Goal: Information Seeking & Learning: Learn about a topic

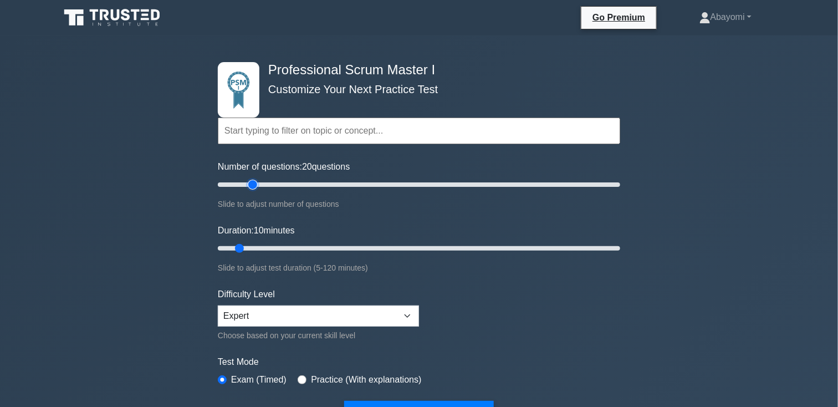
drag, startPoint x: 231, startPoint y: 181, endPoint x: 255, endPoint y: 181, distance: 24.4
type input "20"
click at [255, 181] on input "Number of questions: 20 questions" at bounding box center [419, 184] width 402 height 13
drag, startPoint x: 240, startPoint y: 246, endPoint x: 251, endPoint y: 246, distance: 11.1
type input "15"
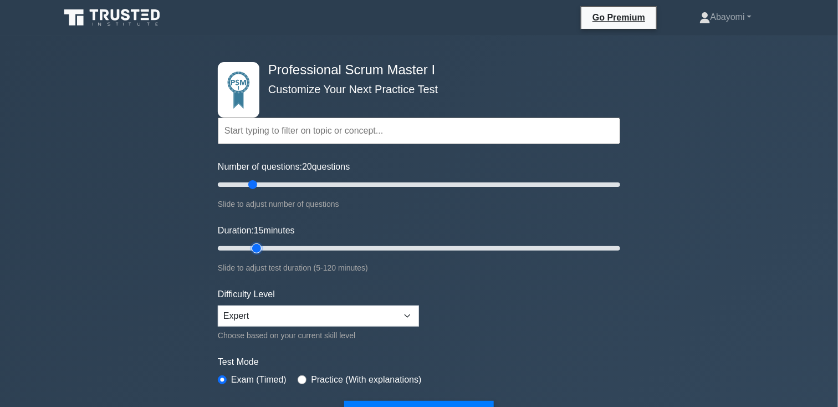
click at [251, 246] on input "Duration: 15 minutes" at bounding box center [419, 248] width 402 height 13
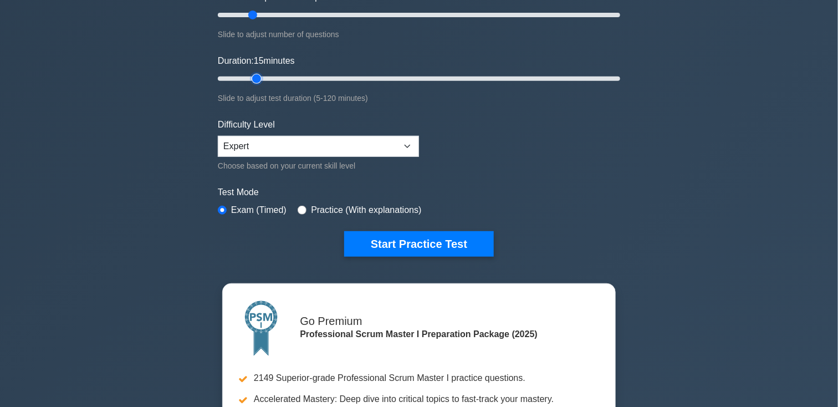
scroll to position [173, 0]
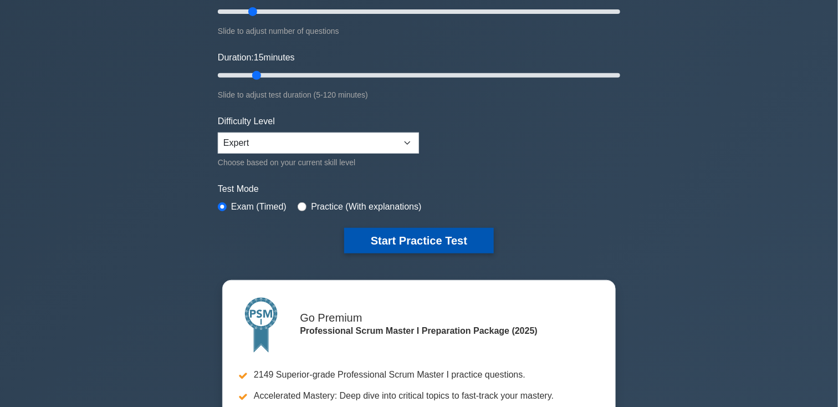
click at [399, 245] on button "Start Practice Test" at bounding box center [419, 240] width 150 height 25
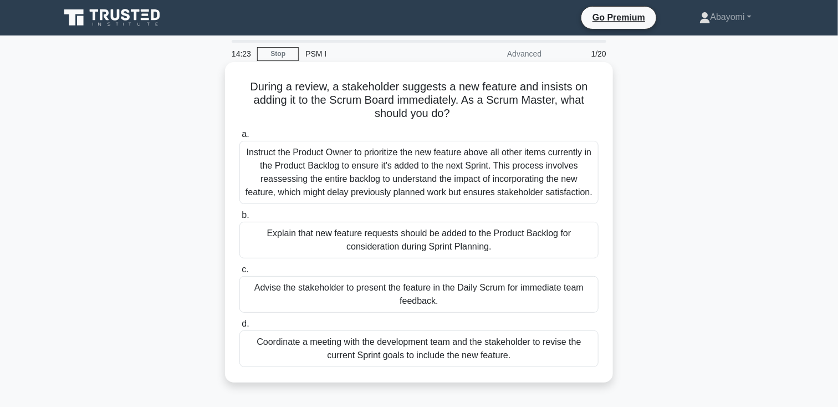
click at [445, 240] on div "Explain that new feature requests should be added to the Product Backlog for co…" at bounding box center [418, 240] width 359 height 37
click at [239, 219] on input "b. Explain that new feature requests should be added to the Product Backlog for…" at bounding box center [239, 215] width 0 height 7
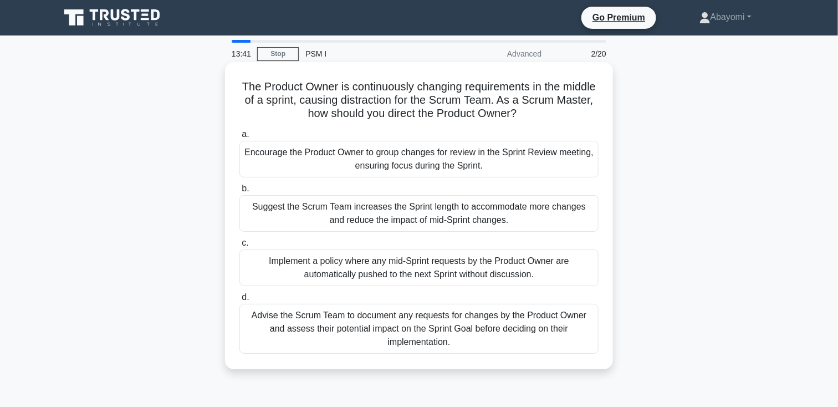
click at [550, 162] on div "Encourage the Product Owner to group changes for review in the Sprint Review me…" at bounding box center [418, 159] width 359 height 37
click at [239, 138] on input "a. Encourage the Product Owner to group changes for review in the Sprint Review…" at bounding box center [239, 134] width 0 height 7
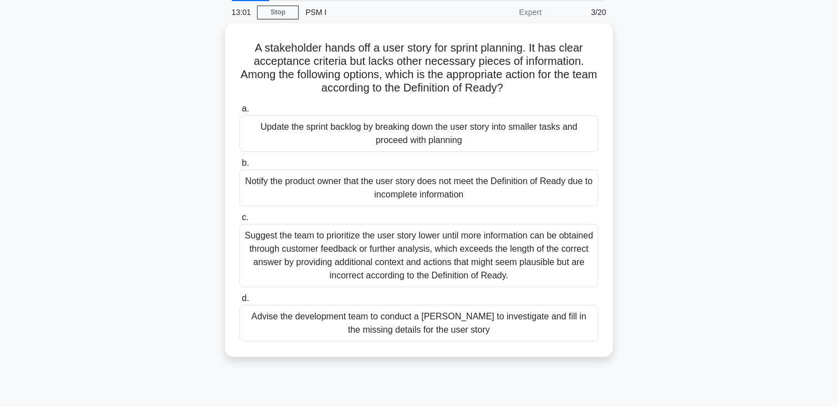
scroll to position [42, 0]
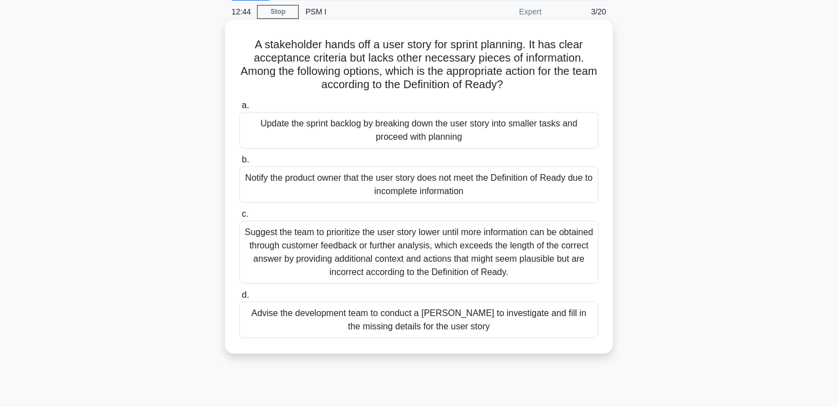
click at [555, 193] on div "Notify the product owner that the user story does not meet the Definition of Re…" at bounding box center [418, 184] width 359 height 37
click at [239, 163] on input "b. Notify the product owner that the user story does not meet the Definition of…" at bounding box center [239, 159] width 0 height 7
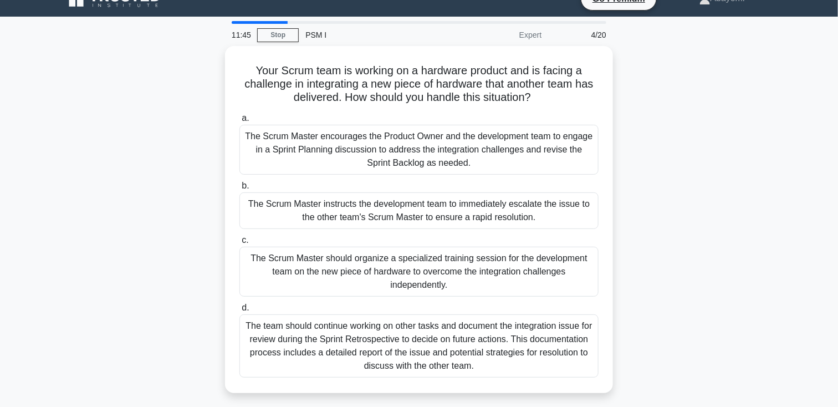
scroll to position [16, 0]
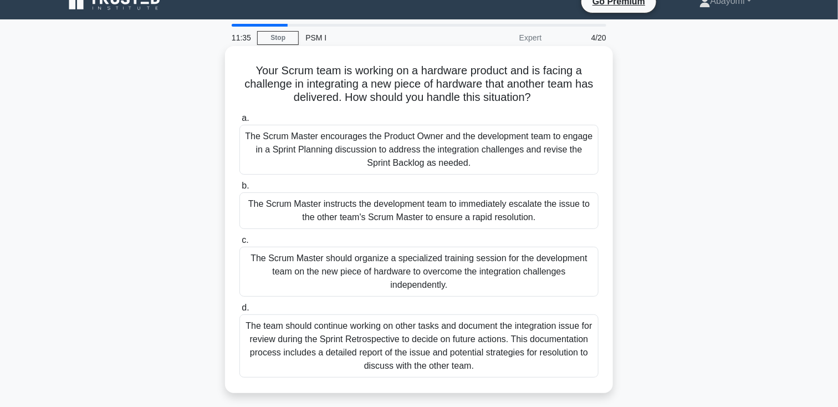
click at [559, 156] on div "The Scrum Master encourages the Product Owner and the development team to engag…" at bounding box center [418, 150] width 359 height 50
click at [239, 122] on input "a. The Scrum Master encourages the Product Owner and the development team to en…" at bounding box center [239, 118] width 0 height 7
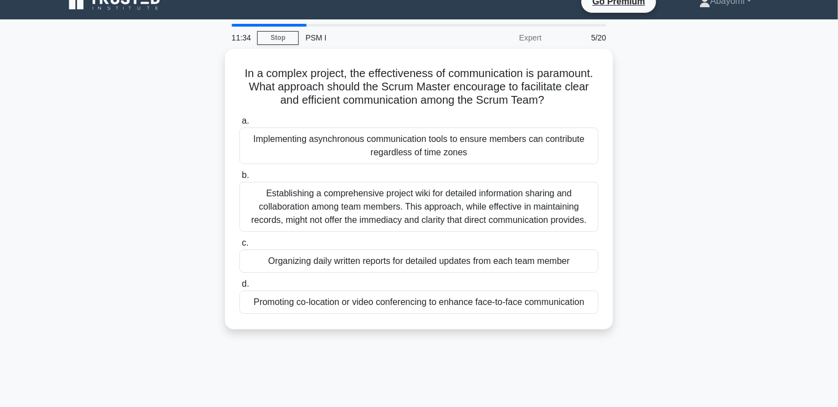
scroll to position [0, 0]
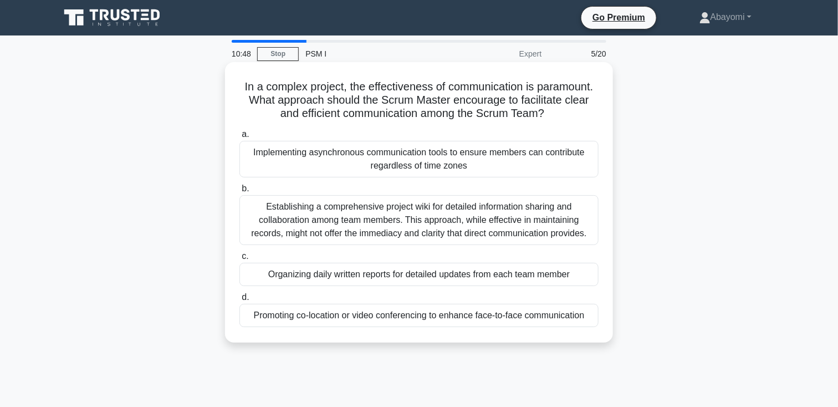
click at [555, 165] on div "Implementing asynchronous communication tools to ensure members can contribute …" at bounding box center [418, 159] width 359 height 37
click at [239, 138] on input "a. Implementing asynchronous communication tools to ensure members can contribu…" at bounding box center [239, 134] width 0 height 7
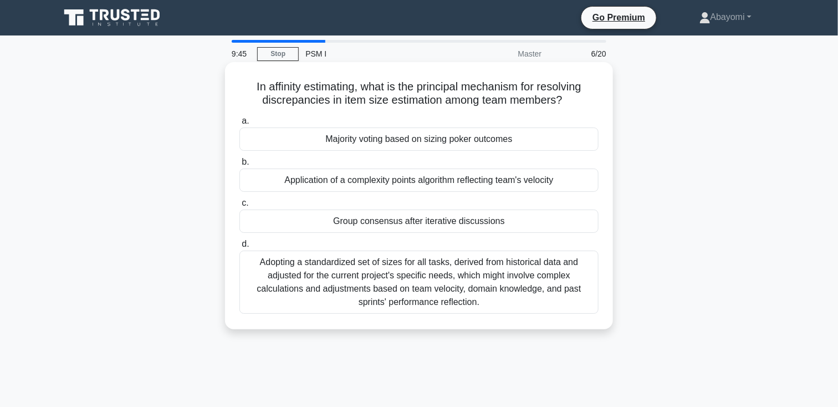
click at [514, 286] on div "Adopting a standardized set of sizes for all tasks, derived from historical dat…" at bounding box center [418, 281] width 359 height 63
click at [239, 248] on input "d. Adopting a standardized set of sizes for all tasks, derived from historical …" at bounding box center [239, 243] width 0 height 7
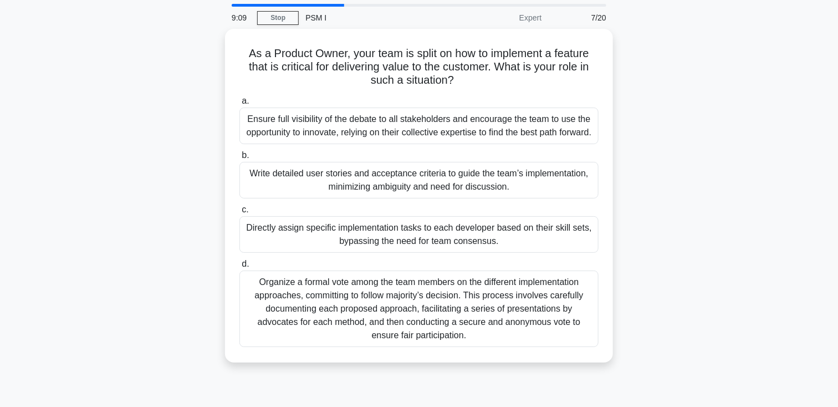
scroll to position [44, 0]
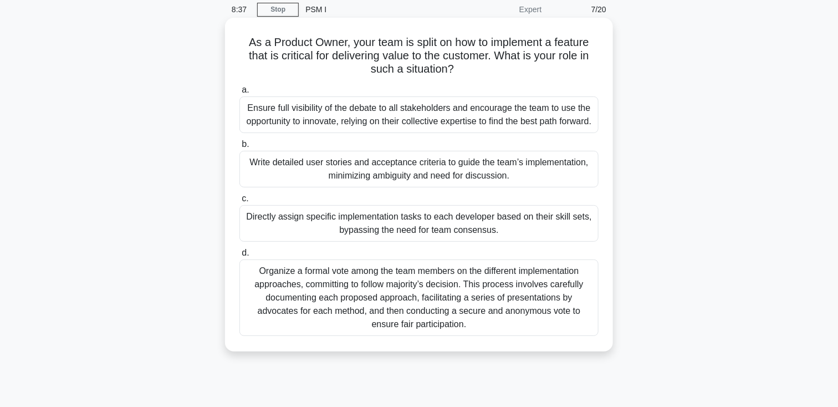
click at [555, 187] on div "Write detailed user stories and acceptance criteria to guide the team’s impleme…" at bounding box center [418, 169] width 359 height 37
click at [239, 148] on input "b. Write detailed user stories and acceptance criteria to guide the team’s impl…" at bounding box center [239, 144] width 0 height 7
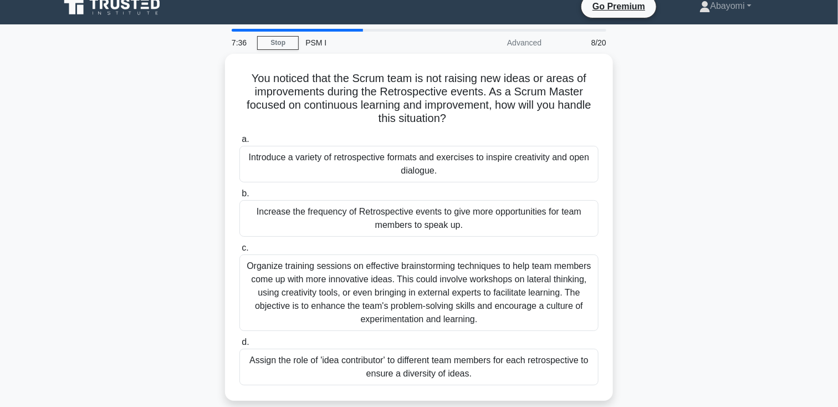
scroll to position [1, 0]
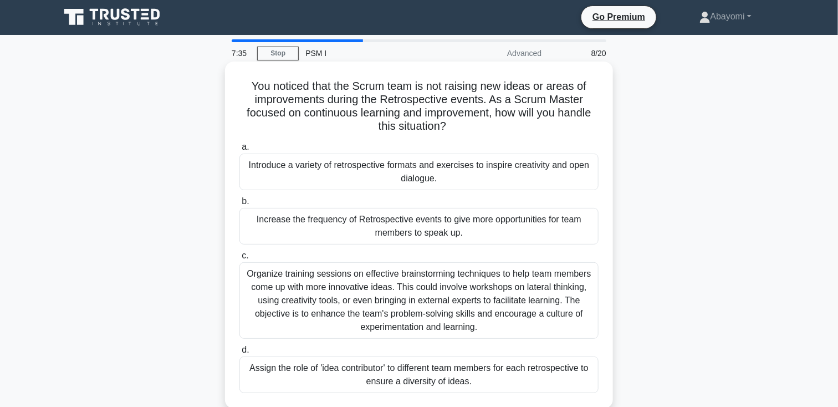
click at [556, 175] on div "Introduce a variety of retrospective formats and exercises to inspire creativit…" at bounding box center [418, 171] width 359 height 37
click at [239, 151] on input "a. Introduce a variety of retrospective formats and exercises to inspire creati…" at bounding box center [239, 147] width 0 height 7
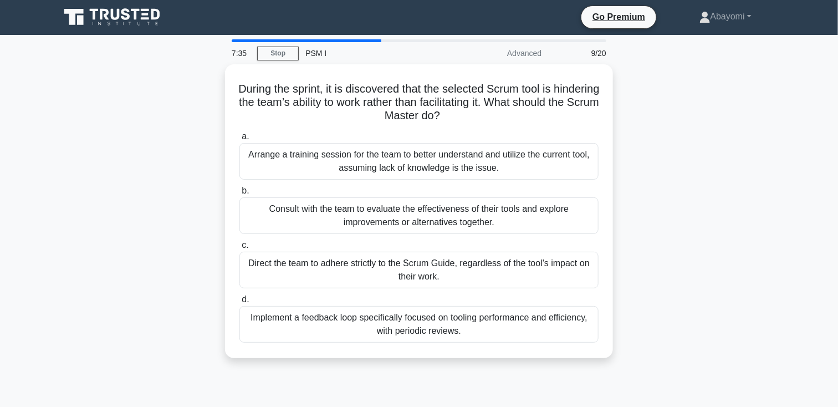
scroll to position [0, 0]
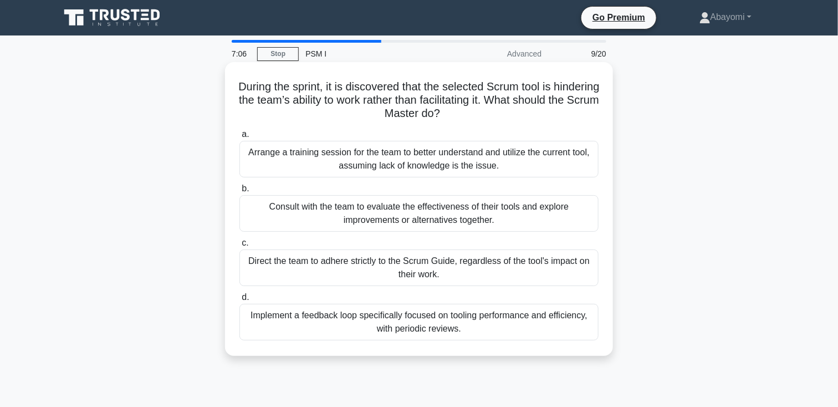
click at [549, 211] on div "Consult with the team to evaluate the effectiveness of their tools and explore …" at bounding box center [418, 213] width 359 height 37
click at [239, 192] on input "b. Consult with the team to evaluate the effectiveness of their tools and explo…" at bounding box center [239, 188] width 0 height 7
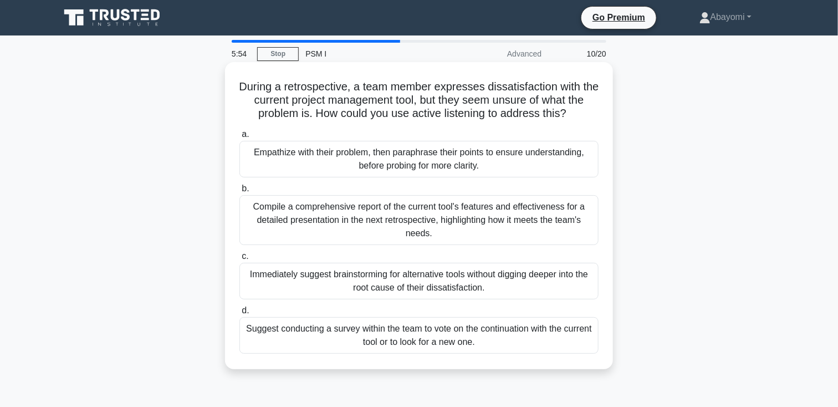
click at [549, 166] on div "Empathize with their problem, then paraphrase their points to ensure understand…" at bounding box center [418, 159] width 359 height 37
click at [239, 138] on input "a. Empathize with their problem, then paraphrase their points to ensure underst…" at bounding box center [239, 134] width 0 height 7
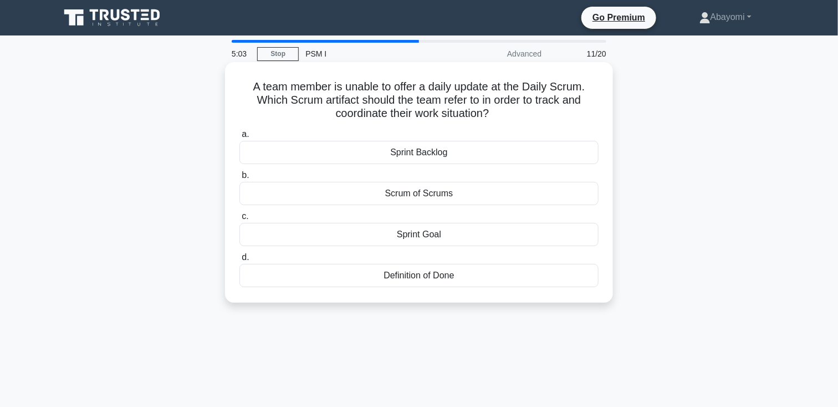
click at [538, 152] on div "Sprint Backlog" at bounding box center [418, 152] width 359 height 23
click at [239, 138] on input "a. Sprint Backlog" at bounding box center [239, 134] width 0 height 7
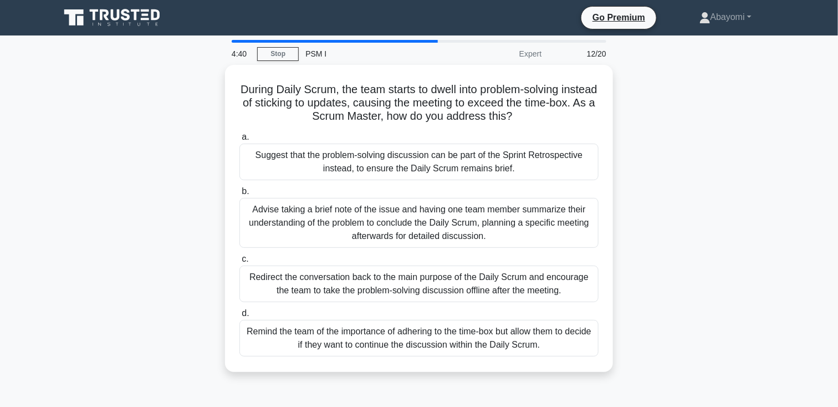
click at [751, 240] on div "During Daily Scrum, the team starts to dwell into problem-solving instead of st…" at bounding box center [418, 225] width 731 height 320
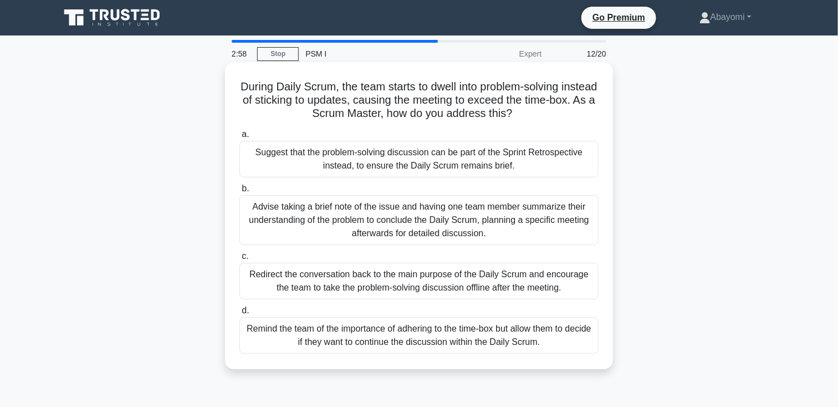
click at [562, 161] on div "Suggest that the problem-solving discussion can be part of the Sprint Retrospec…" at bounding box center [418, 159] width 359 height 37
click at [239, 138] on input "a. Suggest that the problem-solving discussion can be part of the Sprint Retros…" at bounding box center [239, 134] width 0 height 7
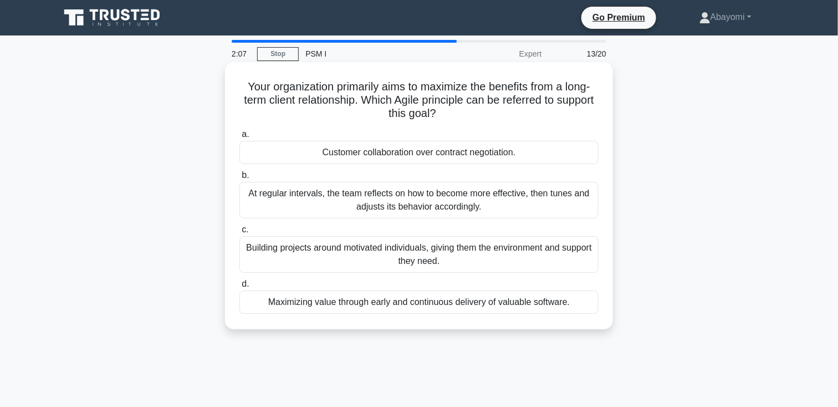
click at [546, 163] on div "Customer collaboration over contract negotiation." at bounding box center [418, 152] width 359 height 23
click at [239, 138] on input "a. Customer collaboration over contract negotiation." at bounding box center [239, 134] width 0 height 7
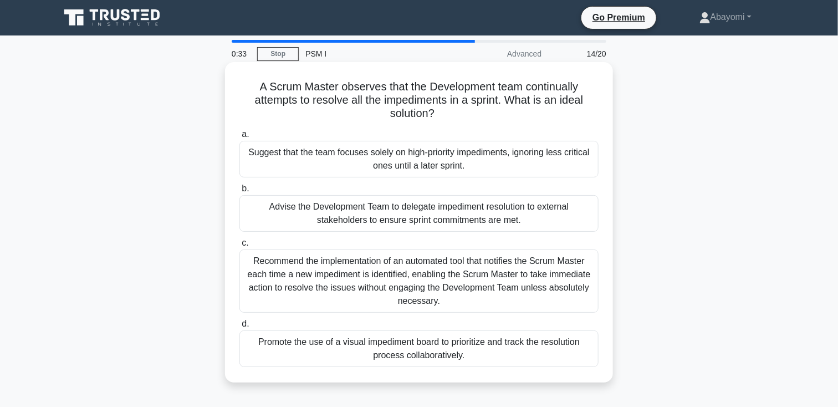
click at [554, 221] on div "Advise the Development Team to delegate impediment resolution to external stake…" at bounding box center [418, 213] width 359 height 37
click at [239, 192] on input "b. Advise the Development Team to delegate impediment resolution to external st…" at bounding box center [239, 188] width 0 height 7
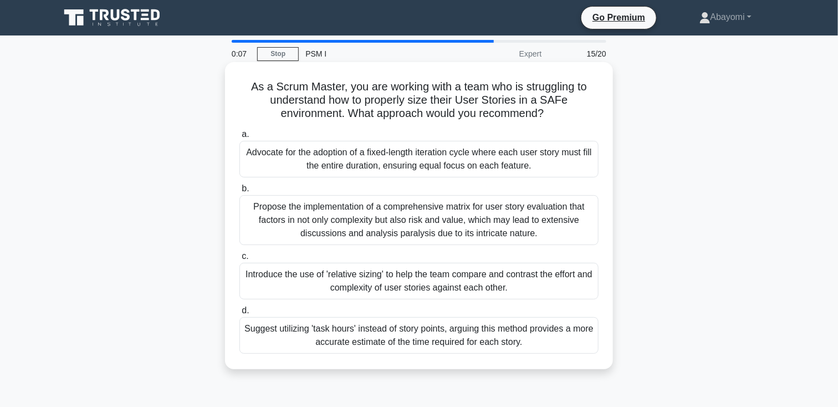
click at [540, 283] on div "Introduce the use of 'relative sizing' to help the team compare and contrast th…" at bounding box center [418, 281] width 359 height 37
click at [239, 260] on input "c. Introduce the use of 'relative sizing' to help the team compare and contrast…" at bounding box center [239, 256] width 0 height 7
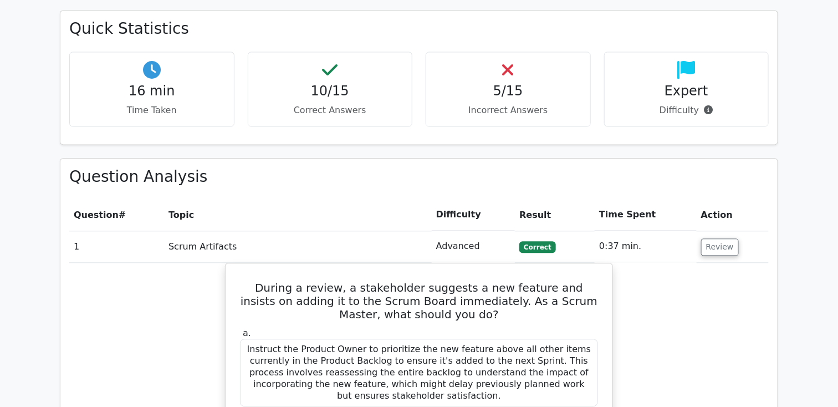
scroll to position [866, 0]
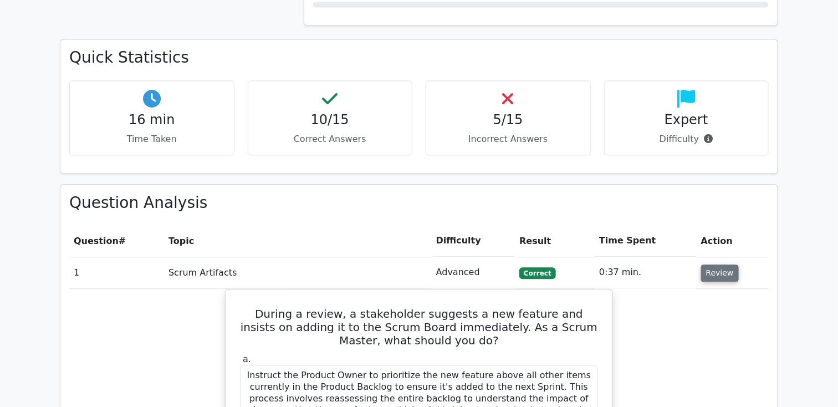
click at [717, 264] on button "Review" at bounding box center [720, 272] width 38 height 17
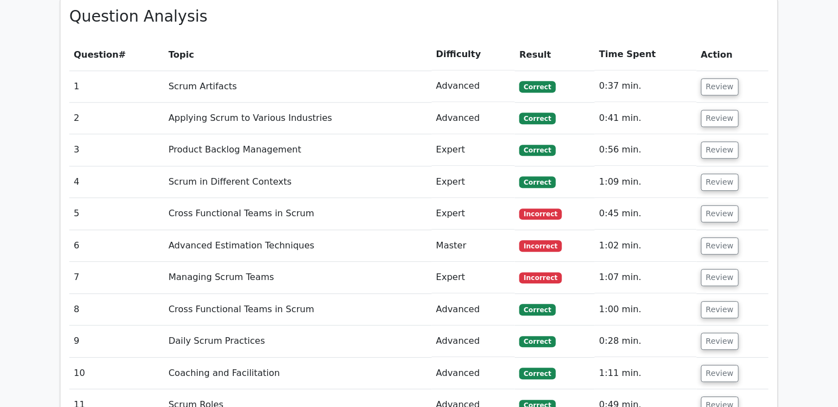
scroll to position [1050, 0]
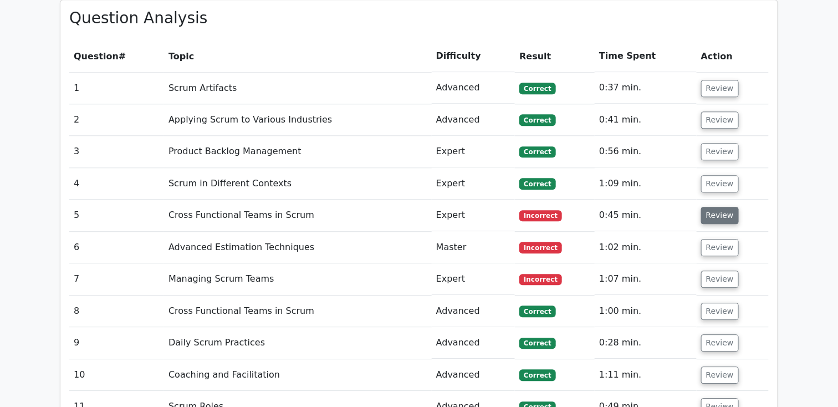
click at [714, 207] on button "Review" at bounding box center [720, 215] width 38 height 17
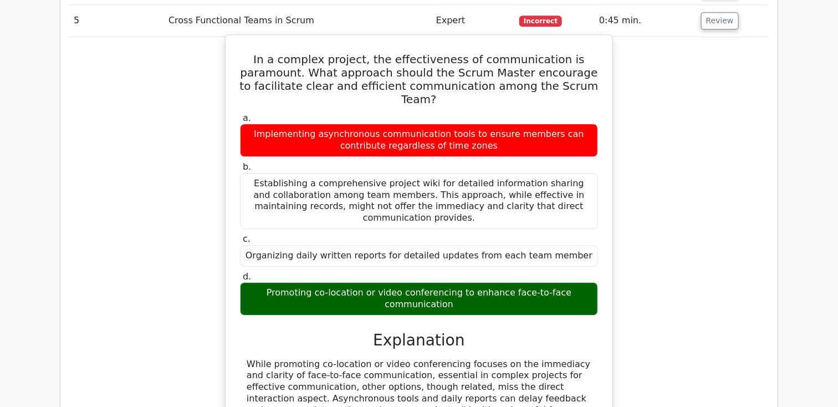
scroll to position [1235, 0]
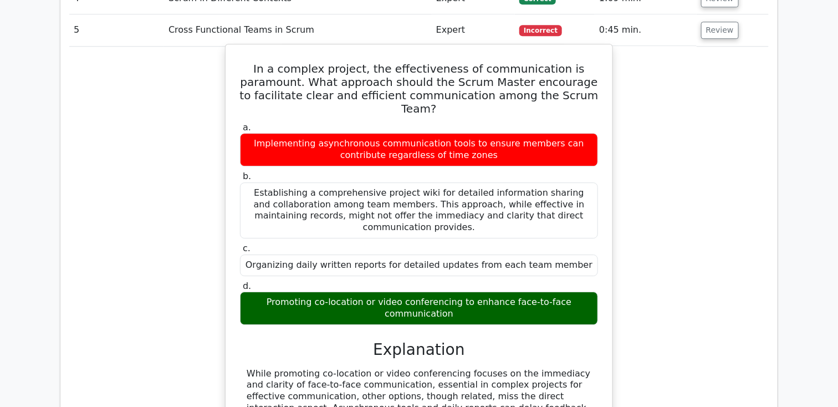
drag, startPoint x: 236, startPoint y: 39, endPoint x: 593, endPoint y: 248, distance: 413.8
click at [593, 248] on div "In a complex project, the effectiveness of communication is paramount. What app…" at bounding box center [419, 269] width 378 height 441
copy div "In a complex project, the effectiveness of communication is paramount. What app…"
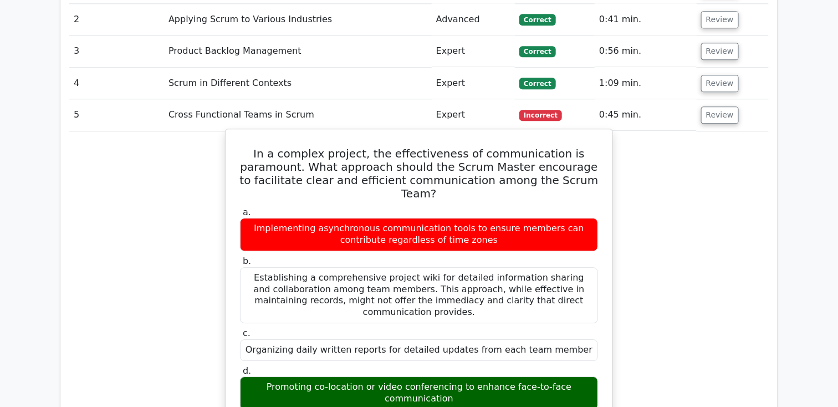
scroll to position [1131, 0]
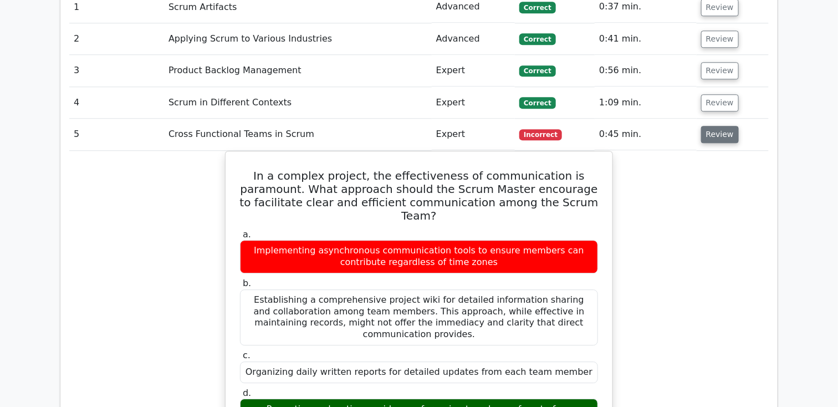
click at [716, 126] on button "Review" at bounding box center [720, 134] width 38 height 17
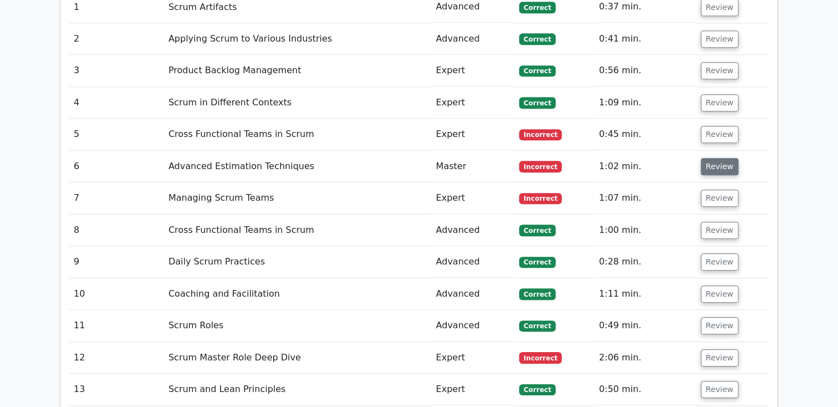
click at [723, 158] on button "Review" at bounding box center [720, 166] width 38 height 17
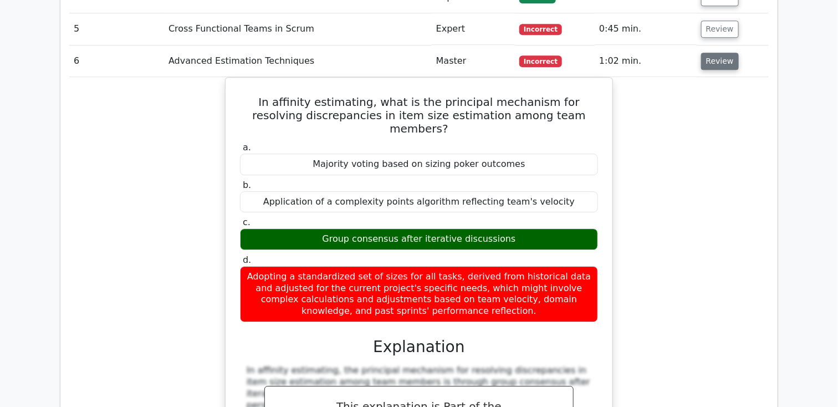
scroll to position [1235, 0]
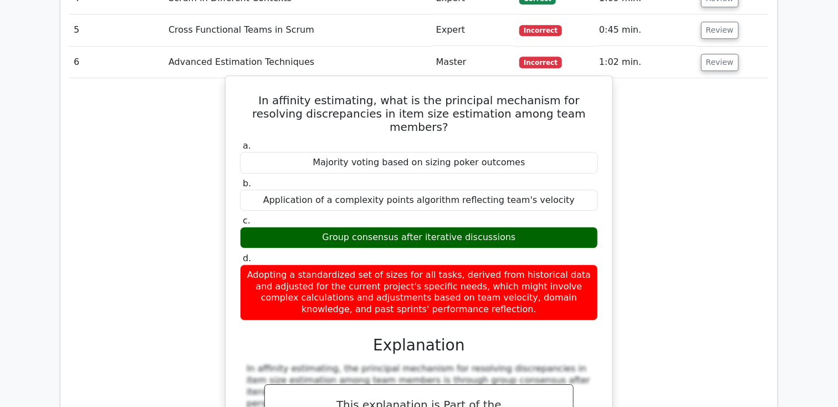
drag, startPoint x: 251, startPoint y: 71, endPoint x: 484, endPoint y: 263, distance: 301.9
click at [484, 263] on div "In affinity estimating, what is the principal mechanism for resolving discrepan…" at bounding box center [419, 303] width 378 height 447
copy div "In affinity estimating, what is the principal mechanism for resolving discrepan…"
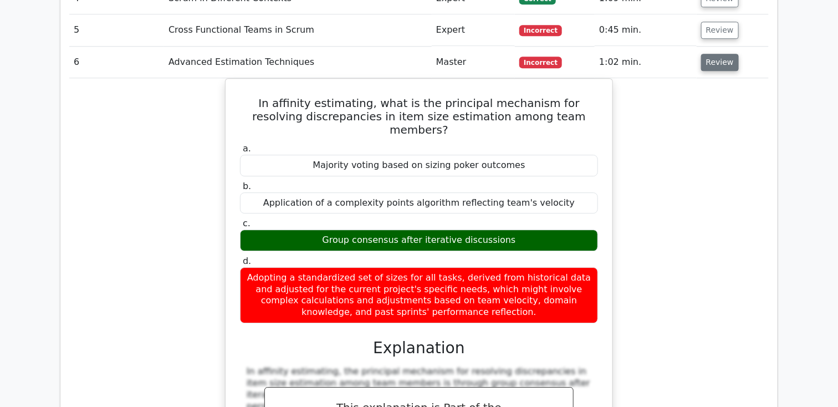
click at [707, 54] on button "Review" at bounding box center [720, 62] width 38 height 17
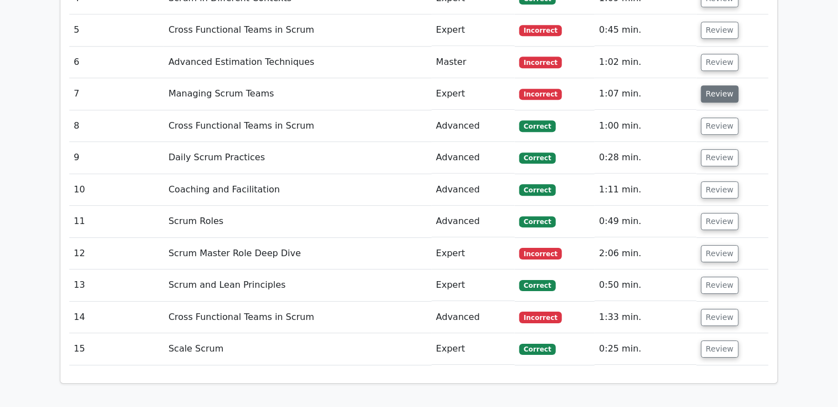
click at [720, 85] on button "Review" at bounding box center [720, 93] width 38 height 17
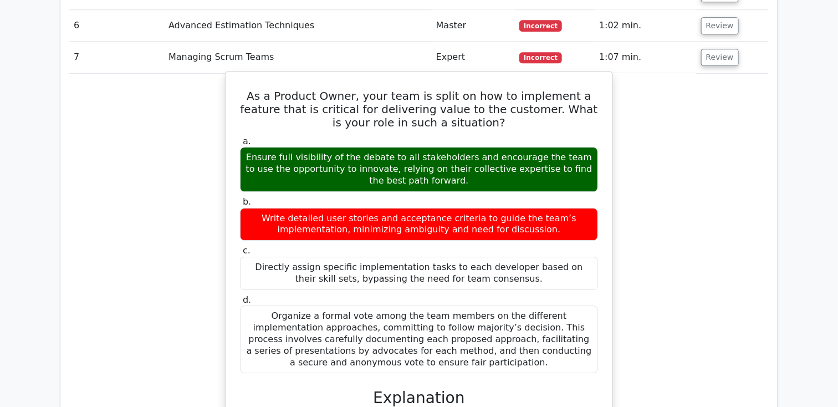
scroll to position [1247, 0]
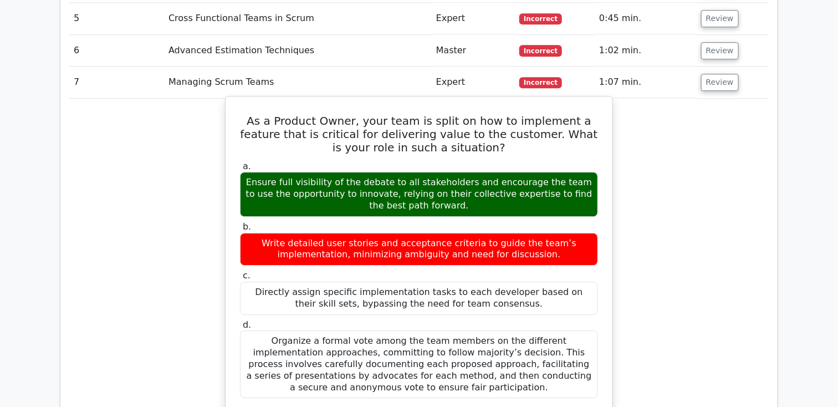
drag, startPoint x: 246, startPoint y: 92, endPoint x: 453, endPoint y: 357, distance: 336.0
click at [453, 357] on div "As a Product Owner, your team is split on how to implement a feature that is cr…" at bounding box center [419, 353] width 378 height 504
copy div "As a Product Owner, your team is split on how to implement a feature that is cr…"
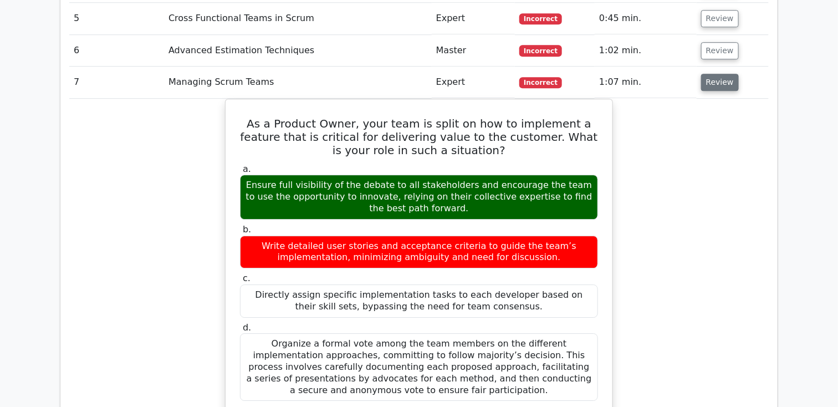
click at [722, 74] on button "Review" at bounding box center [720, 82] width 38 height 17
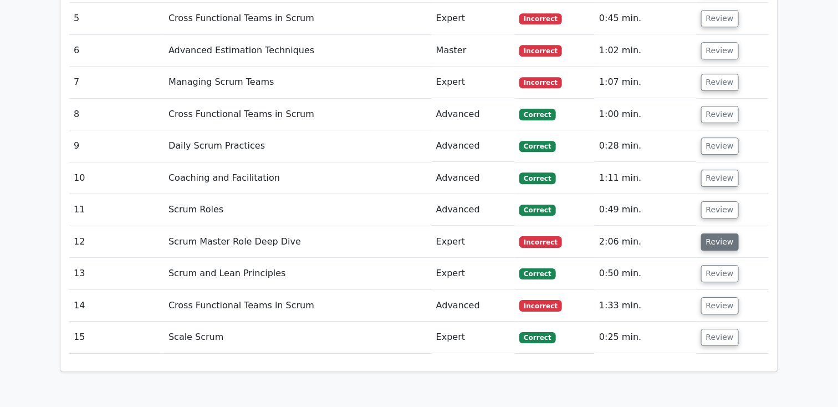
click at [720, 233] on button "Review" at bounding box center [720, 241] width 38 height 17
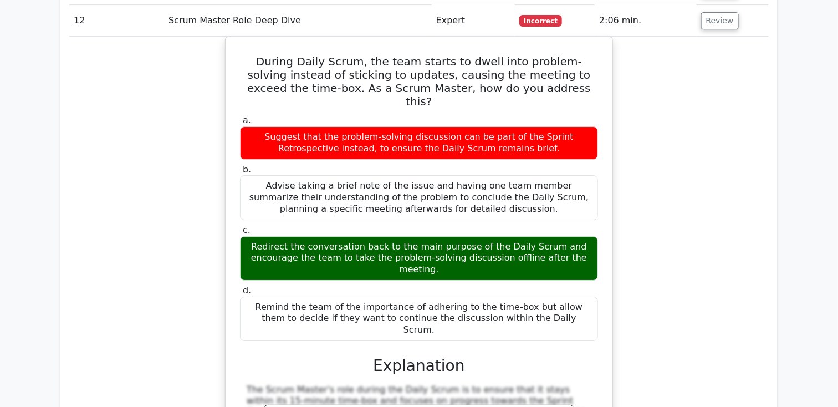
scroll to position [1489, 0]
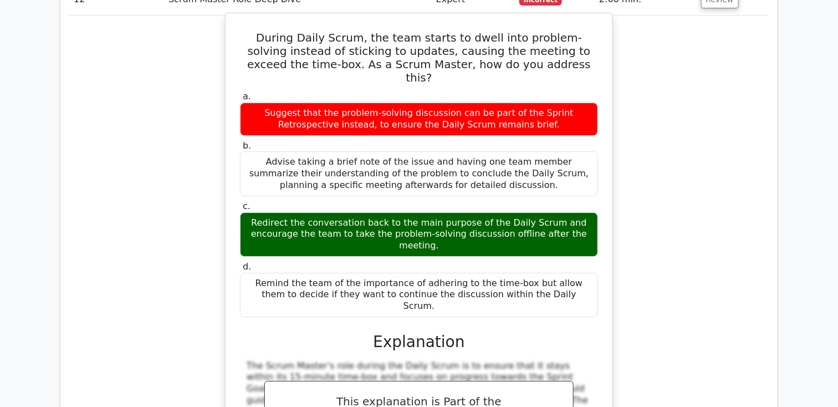
drag, startPoint x: 253, startPoint y: 7, endPoint x: 557, endPoint y: 240, distance: 383.4
click at [557, 240] on div "During Daily Scrum, the team starts to dwell into problem-solving instead of st…" at bounding box center [419, 271] width 378 height 506
copy div "During Daily Scrum, the team starts to dwell into problem-solving instead of st…"
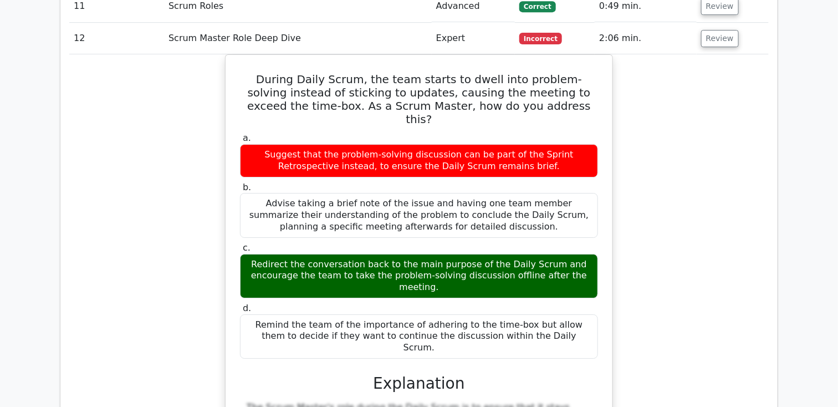
scroll to position [1443, 0]
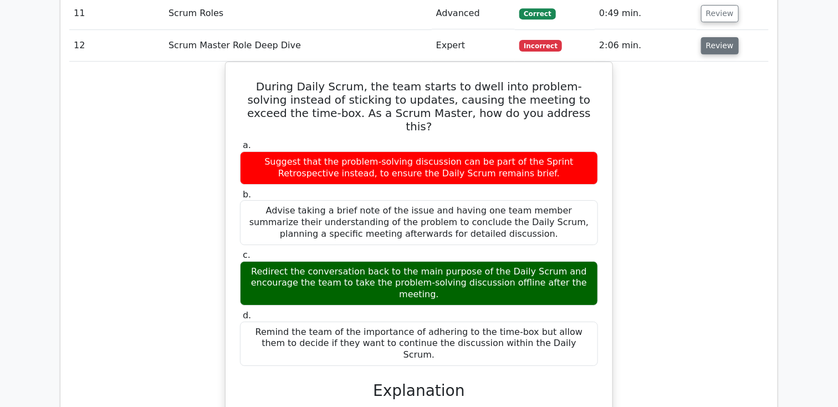
click at [723, 37] on button "Review" at bounding box center [720, 45] width 38 height 17
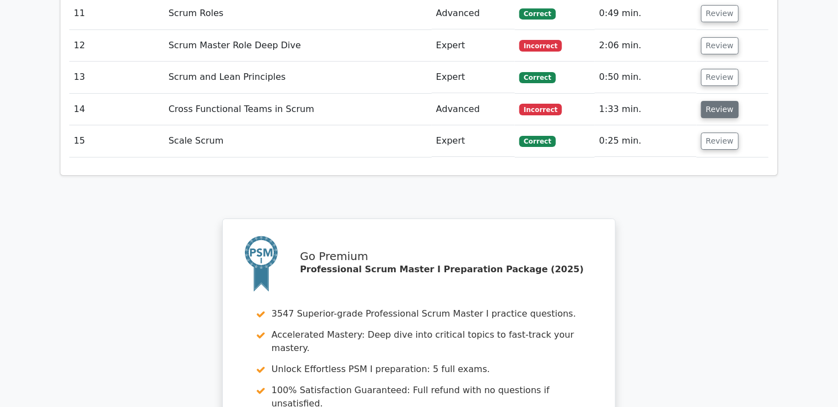
click at [717, 101] on button "Review" at bounding box center [720, 109] width 38 height 17
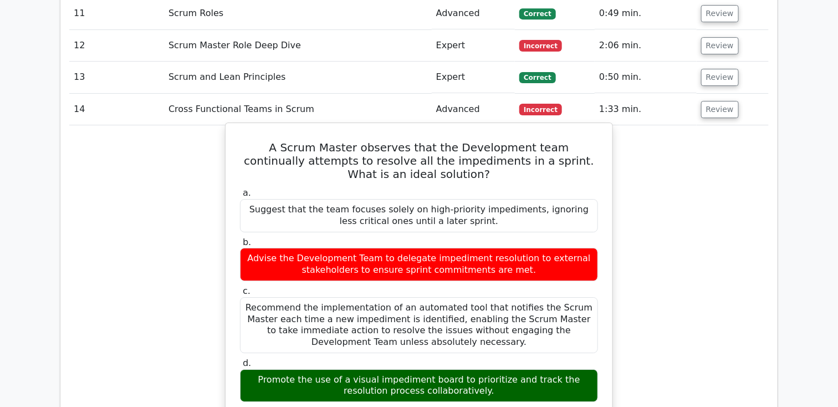
drag, startPoint x: 255, startPoint y: 120, endPoint x: 509, endPoint y: 360, distance: 349.7
click at [510, 360] on div "A Scrum Master observes that the Development team continually attempts to resol…" at bounding box center [419, 352] width 378 height 451
copy div "A Scrum Master observes that the Development team continually attempts to resol…"
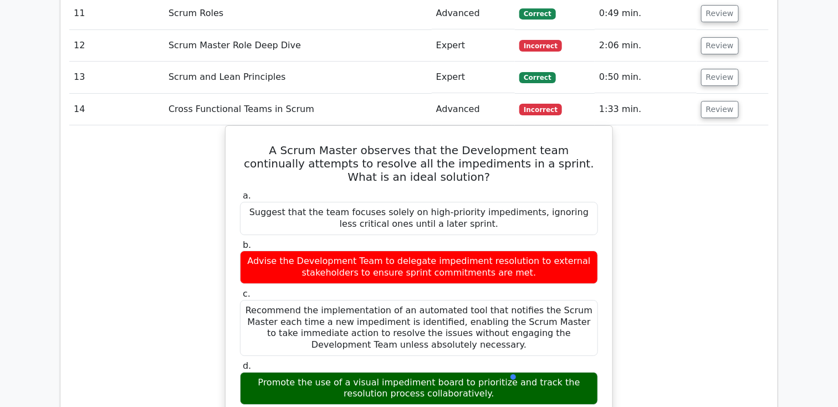
click at [630, 300] on div "A Scrum Master observes that the Development team continually attempts to resol…" at bounding box center [418, 362] width 699 height 474
click at [715, 101] on button "Review" at bounding box center [720, 109] width 38 height 17
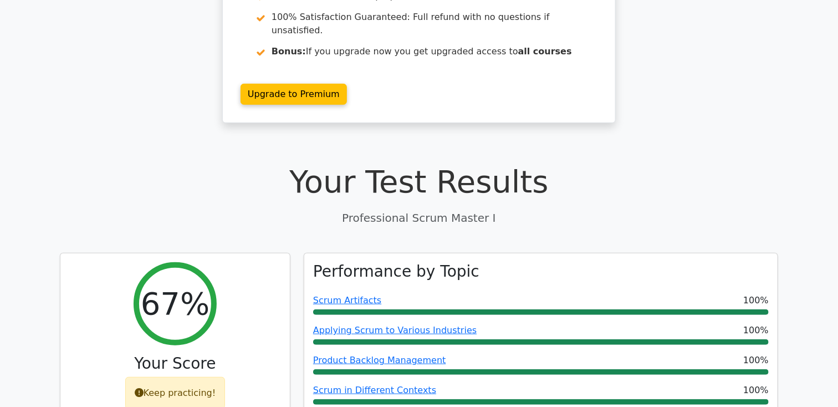
scroll to position [0, 0]
